Goal: Task Accomplishment & Management: Use online tool/utility

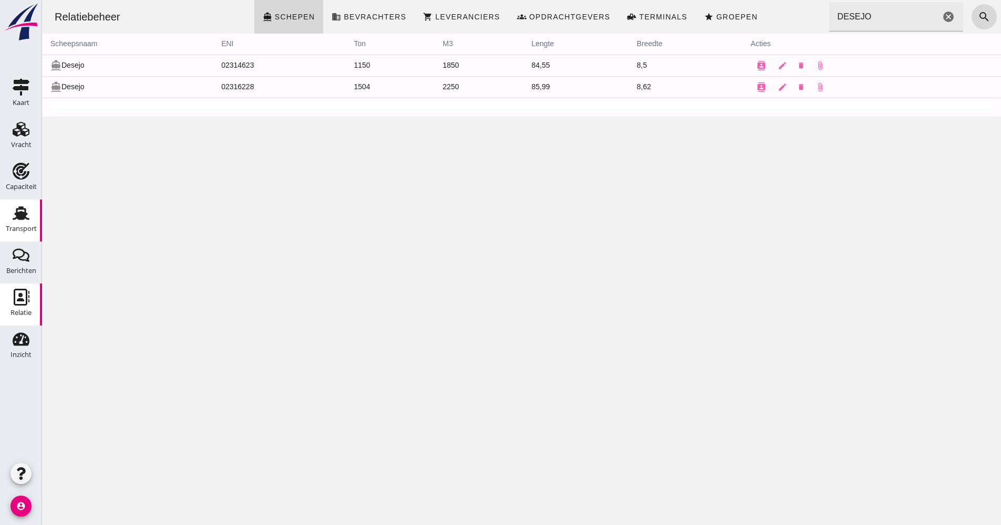
click at [18, 215] on use at bounding box center [21, 213] width 17 height 14
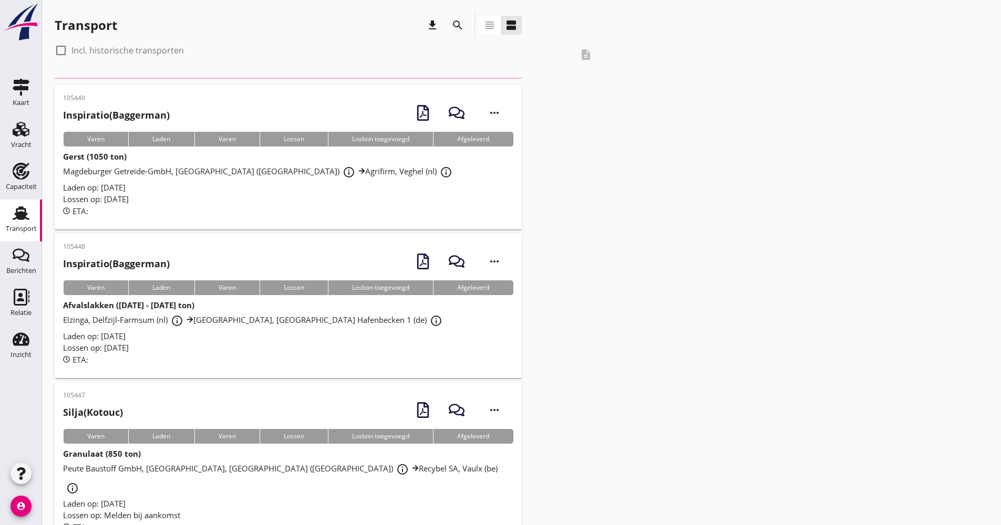
click at [461, 30] on icon "search" at bounding box center [457, 25] width 13 height 13
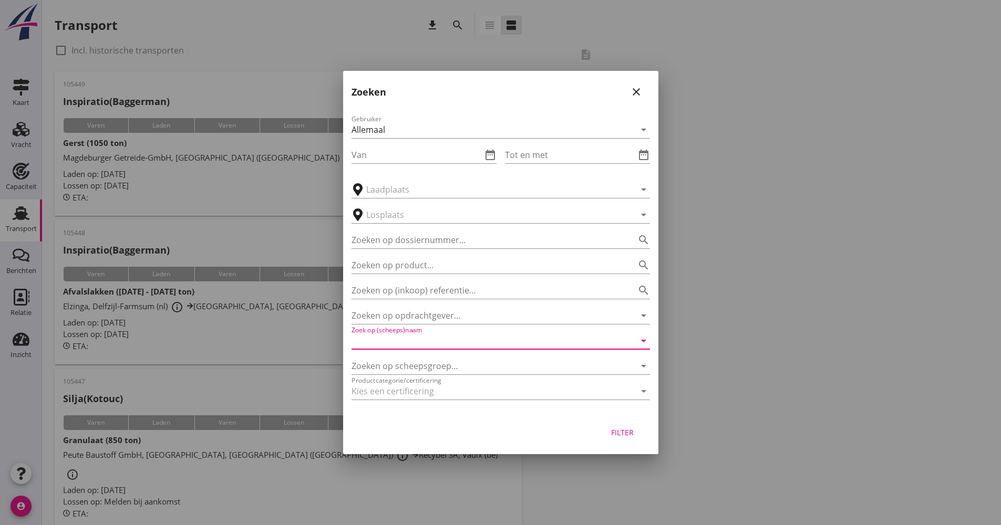
click at [423, 347] on input "Zoek op (scheeps)naam" at bounding box center [485, 341] width 269 height 17
click at [440, 365] on div "Miranto" at bounding box center [515, 361] width 252 height 13
click at [613, 429] on div "Filter" at bounding box center [622, 432] width 29 height 11
type input "Miranto"
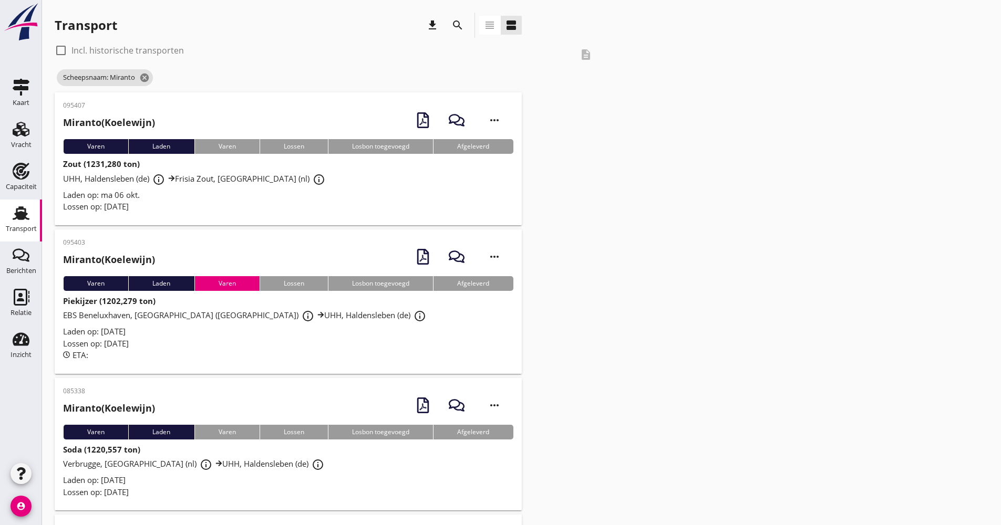
click at [258, 188] on div "UHH, Haldensleben (de) info_outline Frisia Zout, [GEOGRAPHIC_DATA] (nl) info_ou…" at bounding box center [288, 179] width 450 height 19
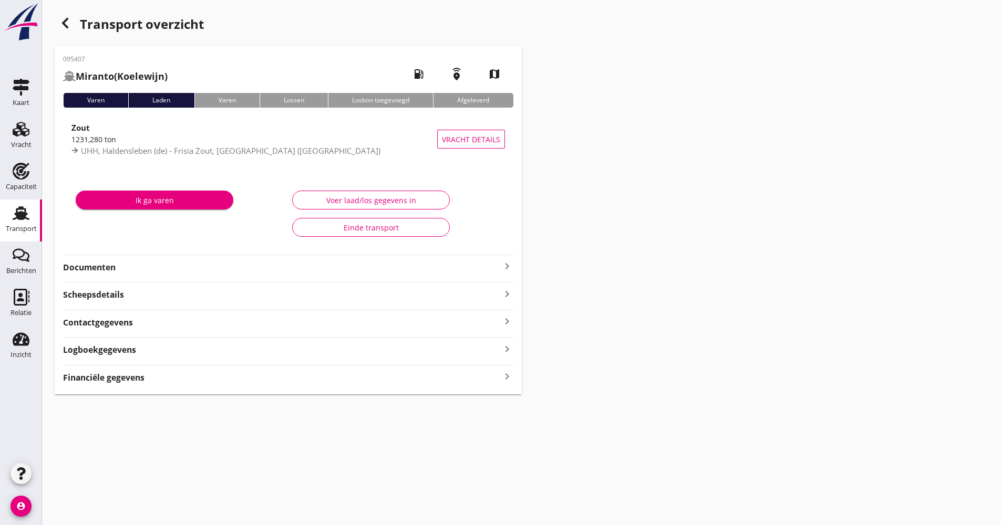
click at [194, 350] on div "Logboekgegevens keyboard_arrow_right" at bounding box center [288, 349] width 450 height 14
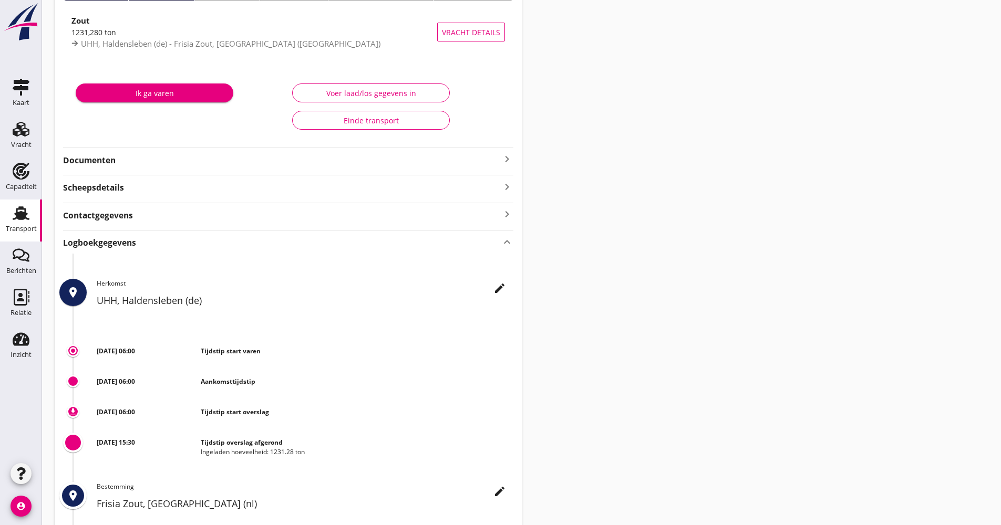
scroll to position [210, 0]
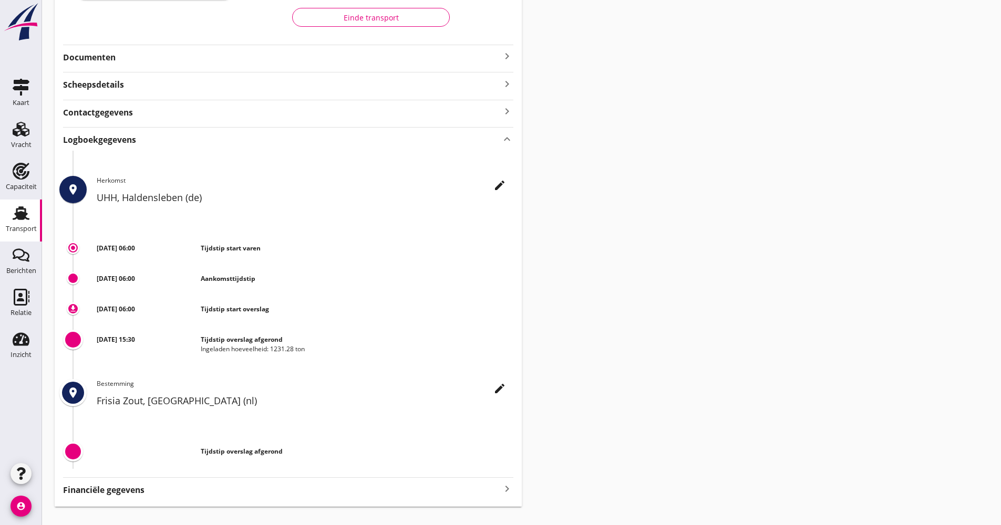
click at [503, 190] on icon "edit" at bounding box center [499, 185] width 13 height 13
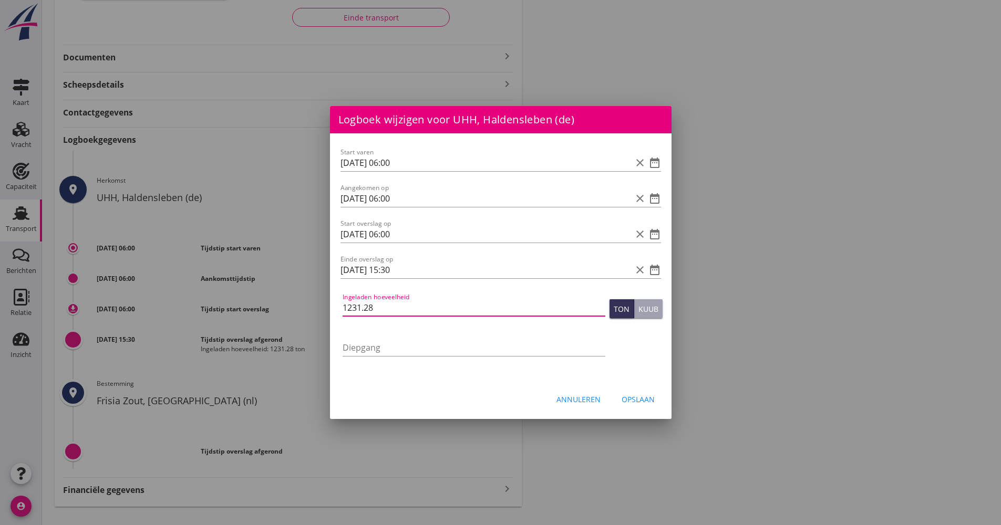
drag, startPoint x: 369, startPoint y: 310, endPoint x: 314, endPoint y: 311, distance: 55.7
click at [316, 313] on div "Logboek wijzigen voor Frisia Zout, [GEOGRAPHIC_DATA] (nl) Start varen date_rang…" at bounding box center [500, 167] width 1001 height 755
type input "1235.445"
click at [624, 394] on div "Opslaan" at bounding box center [637, 399] width 33 height 11
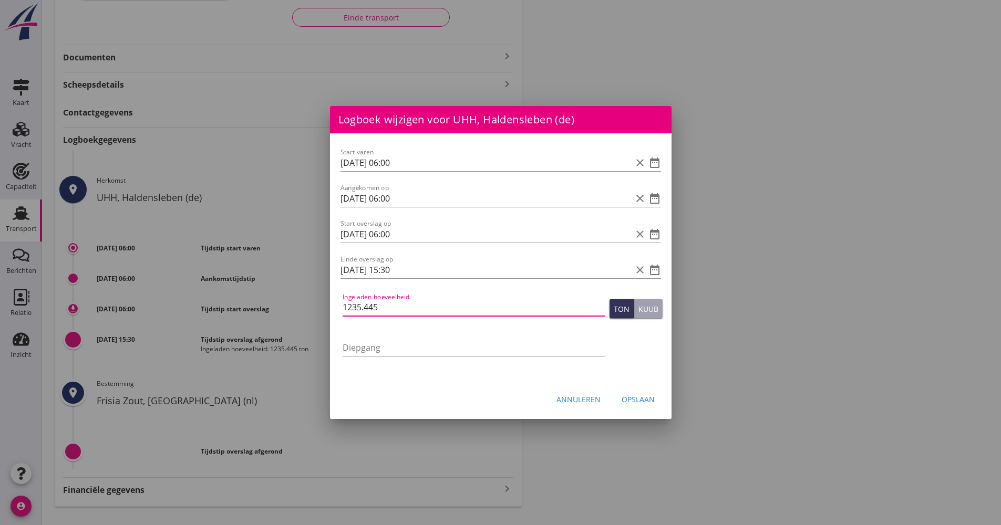
scroll to position [0, 0]
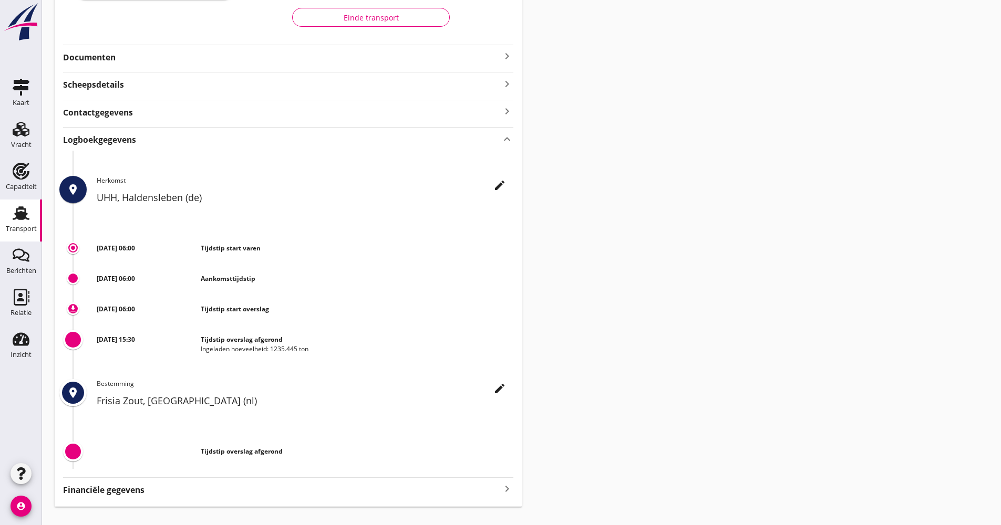
click at [25, 227] on div "Transport" at bounding box center [21, 228] width 31 height 7
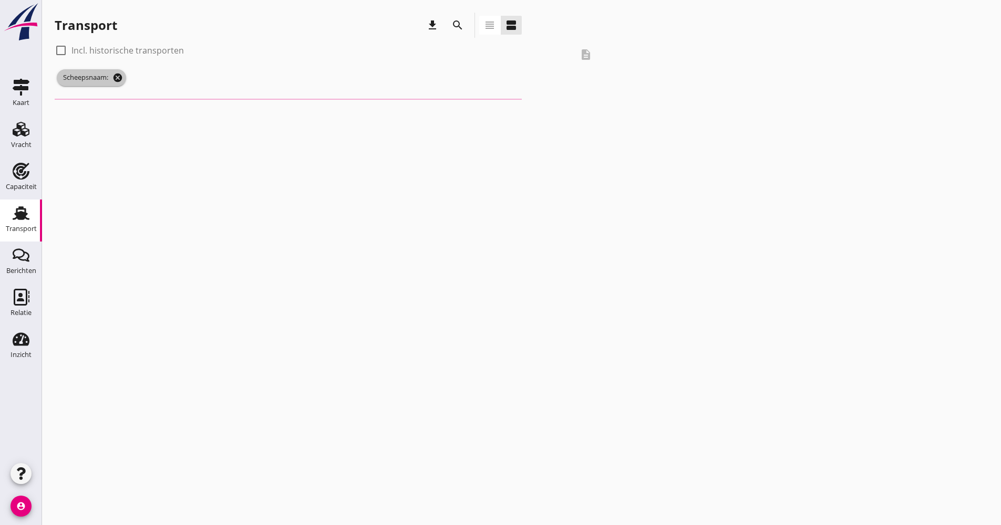
click at [122, 77] on icon "cancel" at bounding box center [117, 77] width 11 height 11
